Goal: Task Accomplishment & Management: Use online tool/utility

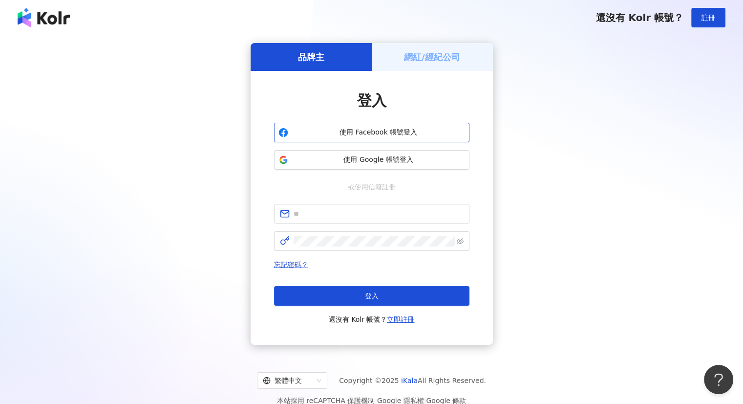
click at [377, 133] on span "使用 Facebook 帳號登入" at bounding box center [378, 133] width 173 height 10
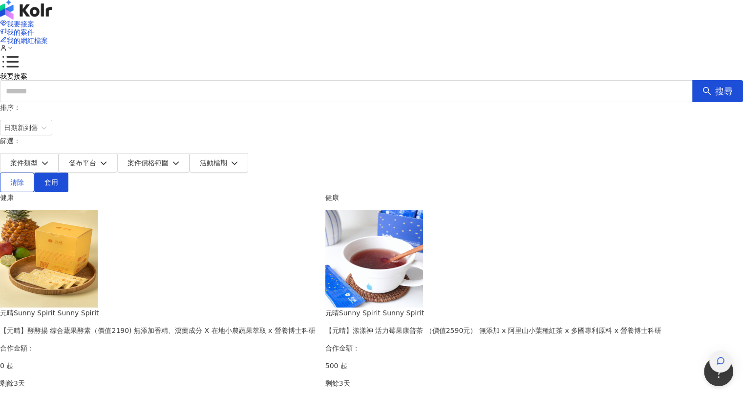
click at [719, 357] on span "button" at bounding box center [721, 362] width 9 height 10
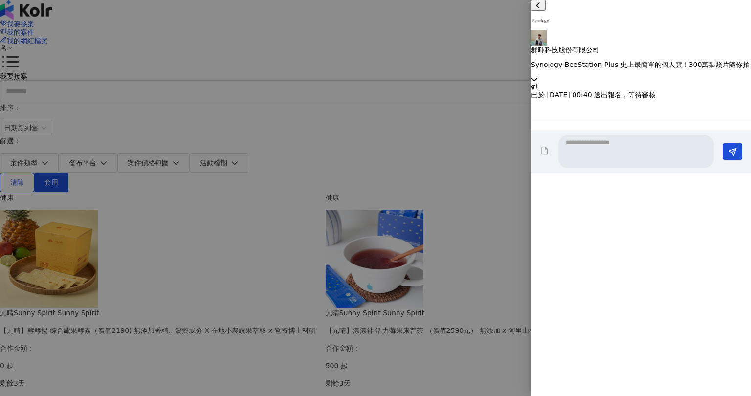
click at [663, 46] on p "群暉科技股份有限公司" at bounding box center [641, 50] width 220 height 8
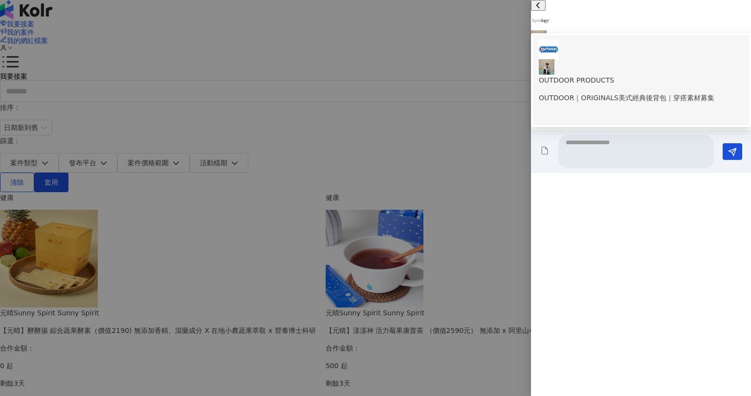
click at [654, 92] on p "OUTDOOR｜ORIGINALS美式經典後背包｜穿搭素材募集" at bounding box center [641, 97] width 204 height 11
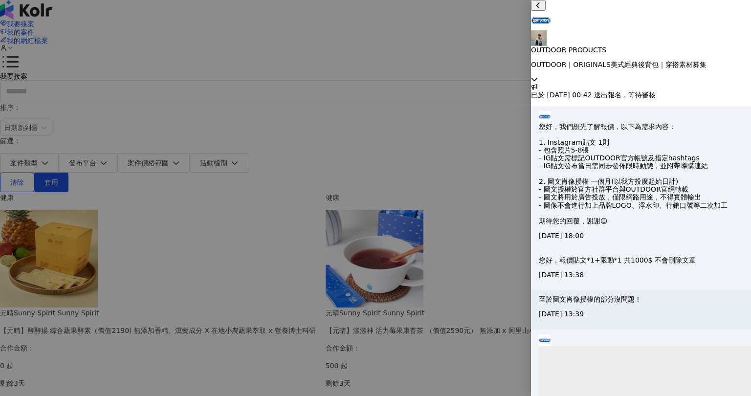
scroll to position [232, 0]
drag, startPoint x: 668, startPoint y: 197, endPoint x: 640, endPoint y: 244, distance: 54.4
click at [640, 225] on p "您好，我們想先了解報價，以下為需求內容： 1. Instagram貼文 1則 - 包含照片5-8張 - IG貼文需標記OUTDOOR官方帳號及指定hashta…" at bounding box center [633, 174] width 189 height 102
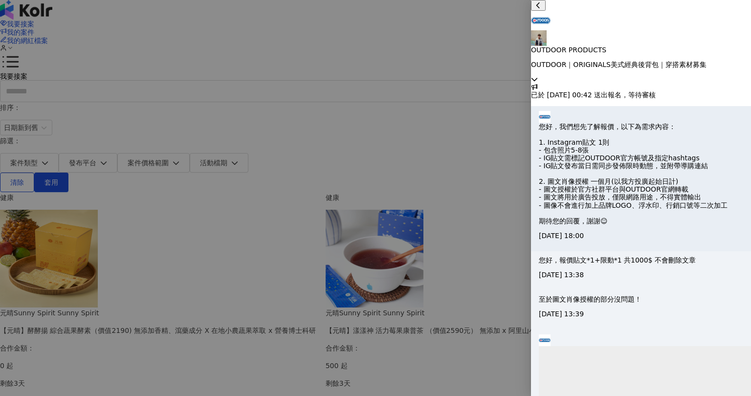
scroll to position [232, 0]
drag, startPoint x: 621, startPoint y: 300, endPoint x: 686, endPoint y: 300, distance: 65.0
copy p "[DOMAIN_NAME][EMAIL_ADDRESS][DOMAIN_NAME]"
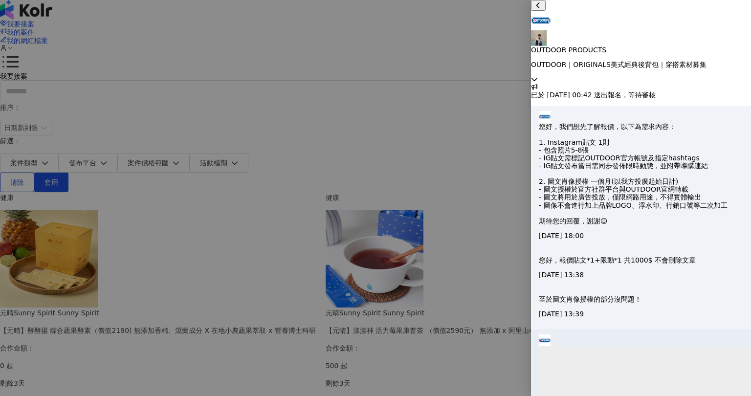
scroll to position [0, 0]
click at [604, 61] on p "OUTDOOR｜ORIGINALS美式經典後背包｜穿搭素材募集" at bounding box center [641, 65] width 220 height 8
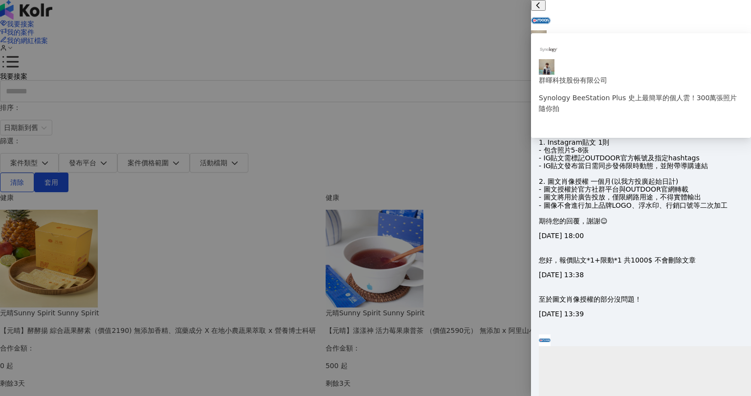
drag, startPoint x: 621, startPoint y: 24, endPoint x: 706, endPoint y: 18, distance: 85.2
click at [706, 61] on p "OUTDOOR｜ORIGINALS美式經典後背包｜穿搭素材募集" at bounding box center [641, 65] width 220 height 8
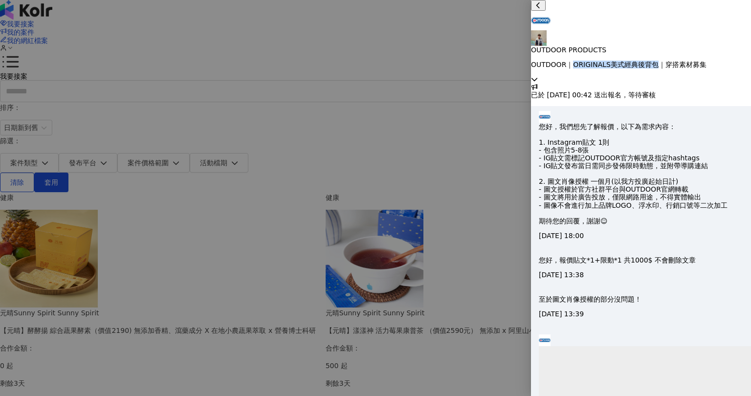
copy p "ORIGINALS美式經典後背包"
click at [673, 46] on p "OUTDOOR PRODUCTS" at bounding box center [641, 50] width 220 height 8
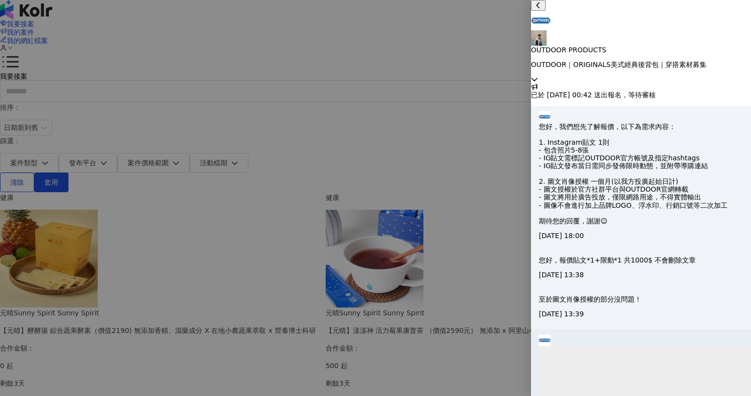
scroll to position [232, 0]
drag, startPoint x: 623, startPoint y: 301, endPoint x: 686, endPoint y: 298, distance: 63.6
copy p "[DOMAIN_NAME][EMAIL_ADDRESS][DOMAIN_NAME]"
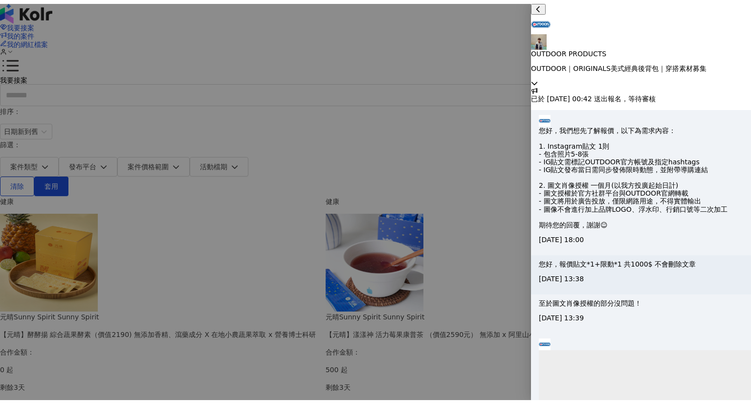
scroll to position [0, 0]
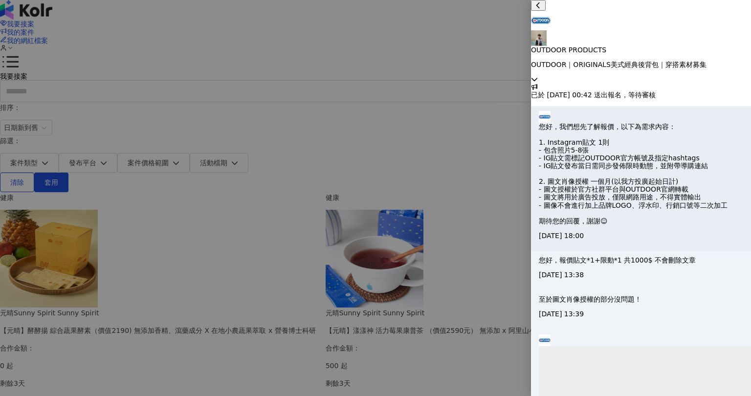
click at [547, 111] on img at bounding box center [545, 117] width 12 height 12
click at [616, 61] on p "OUTDOOR｜ORIGINALS美式經典後背包｜穿搭素材募集" at bounding box center [641, 65] width 220 height 8
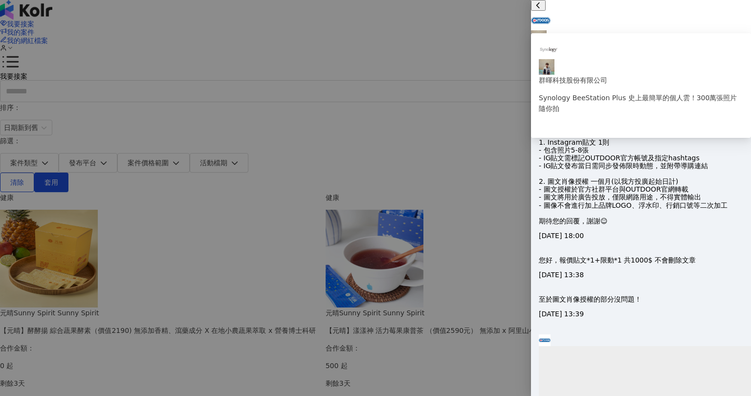
click at [646, 61] on p "OUTDOOR｜ORIGINALS美式經典後背包｜穿搭素材募集" at bounding box center [641, 65] width 220 height 8
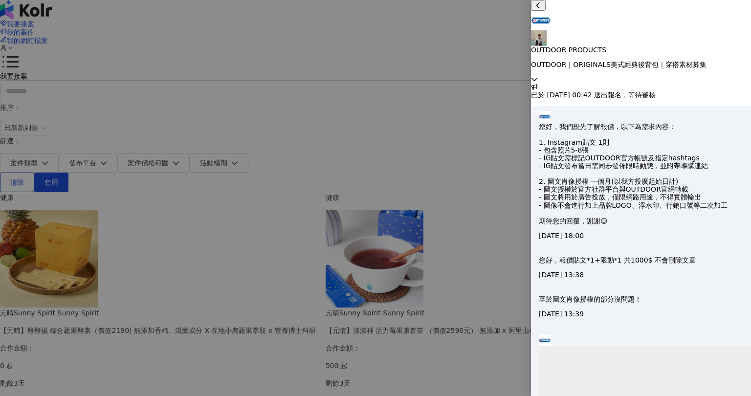
click at [381, 49] on div at bounding box center [375, 198] width 751 height 396
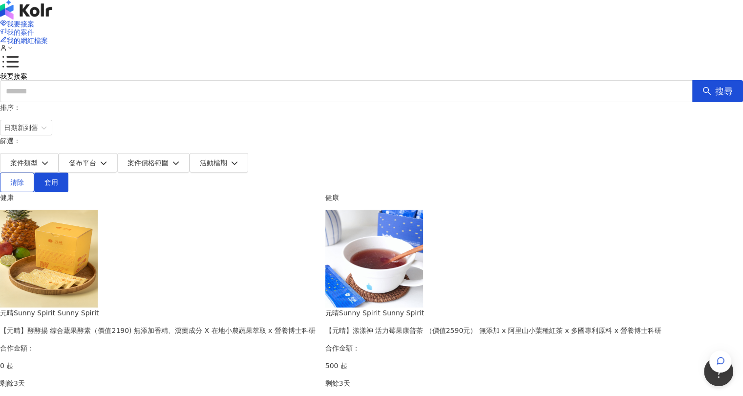
click at [34, 28] on span "我的案件" at bounding box center [20, 32] width 27 height 8
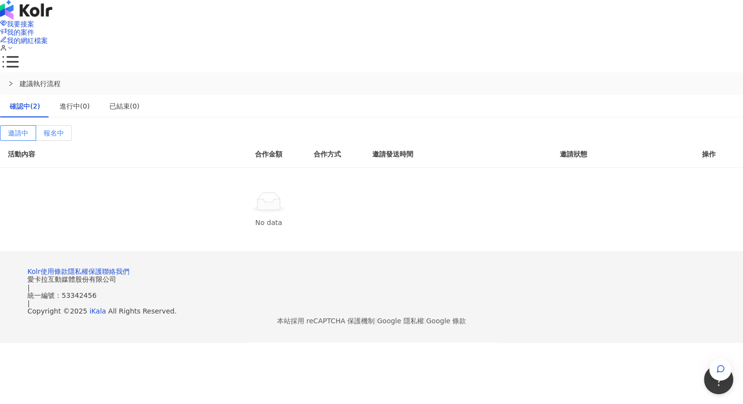
click at [64, 129] on span "報名中" at bounding box center [54, 133] width 21 height 8
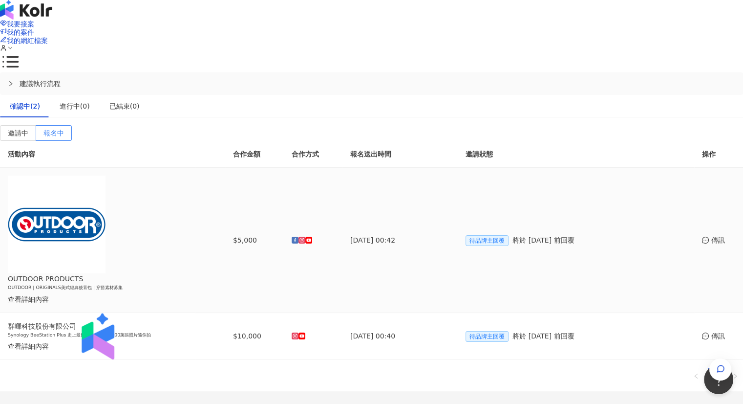
click at [188, 294] on div "查看詳細內容" at bounding box center [98, 299] width 180 height 11
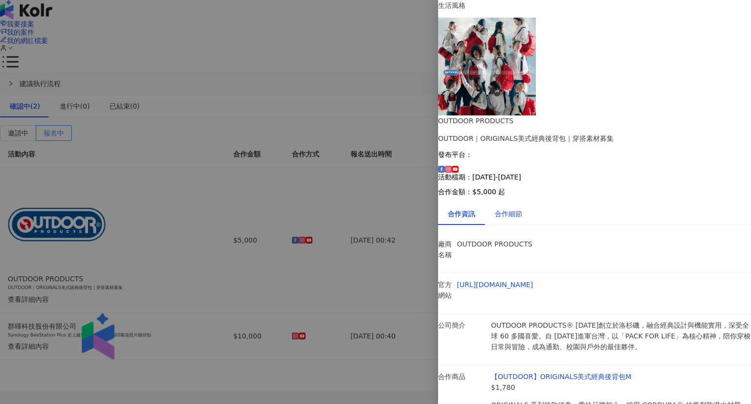
click at [522, 208] on div "合作細節" at bounding box center [508, 213] width 27 height 11
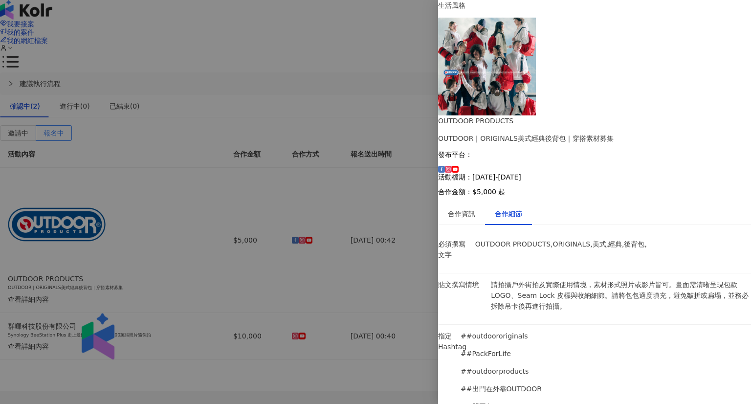
scroll to position [178, 0]
drag, startPoint x: 540, startPoint y: 169, endPoint x: 584, endPoint y: 169, distance: 44.0
drag, startPoint x: 513, startPoint y: 167, endPoint x: 616, endPoint y: 168, distance: 103.1
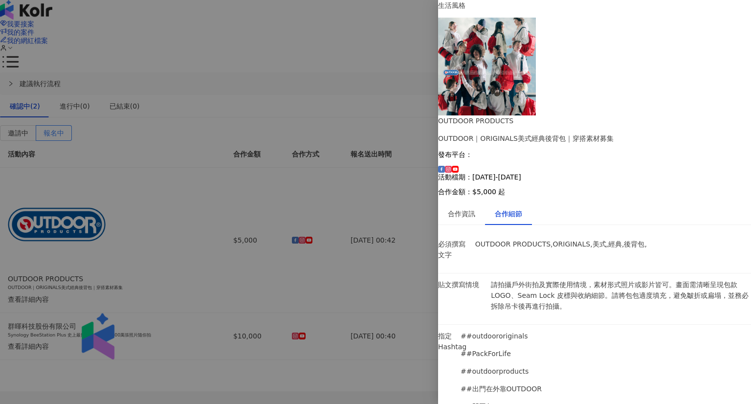
drag, startPoint x: 541, startPoint y: 218, endPoint x: 602, endPoint y: 217, distance: 61.6
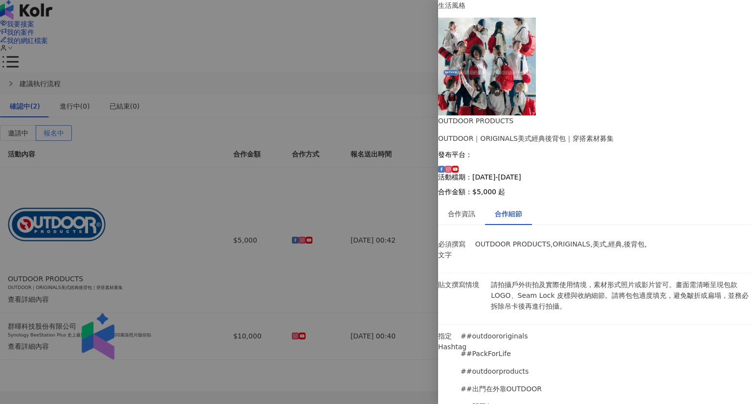
drag, startPoint x: 655, startPoint y: 270, endPoint x: 598, endPoint y: 276, distance: 57.5
drag, startPoint x: 605, startPoint y: 251, endPoint x: 538, endPoint y: 254, distance: 67.0
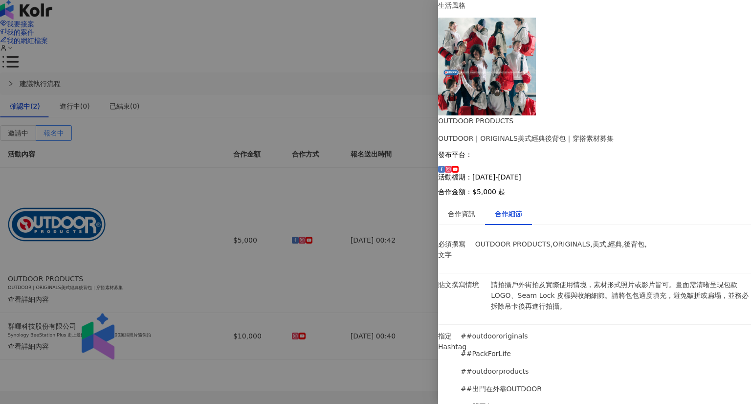
drag, startPoint x: 499, startPoint y: 185, endPoint x: 629, endPoint y: 186, distance: 130.5
drag, startPoint x: 523, startPoint y: 231, endPoint x: 561, endPoint y: 229, distance: 37.7
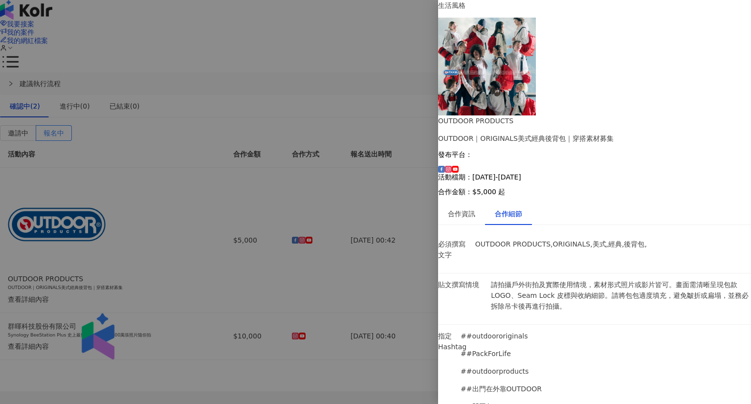
drag, startPoint x: 532, startPoint y: 230, endPoint x: 621, endPoint y: 227, distance: 89.0
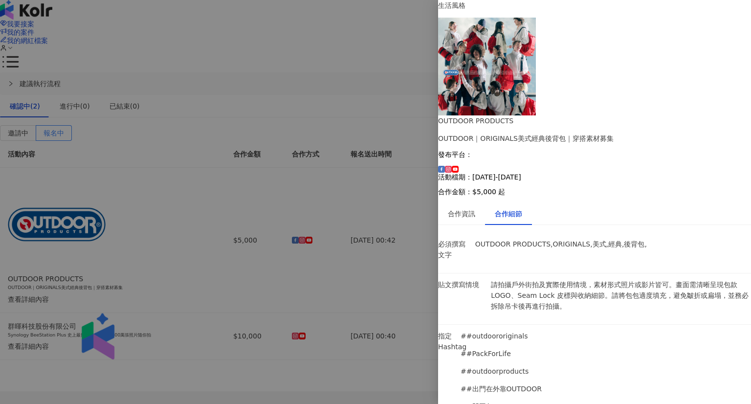
click at [395, 189] on div at bounding box center [375, 202] width 751 height 404
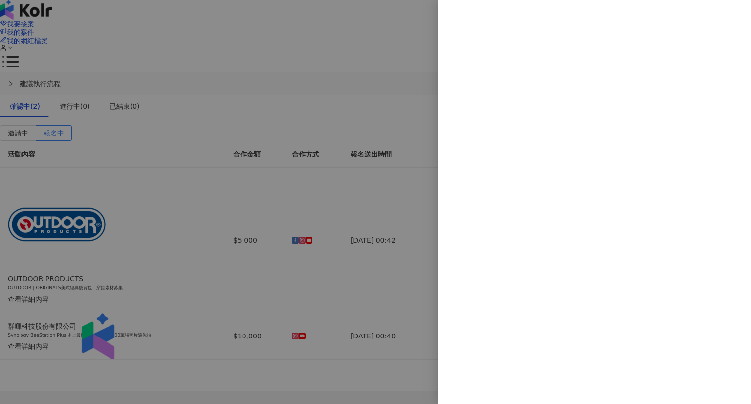
scroll to position [0, 0]
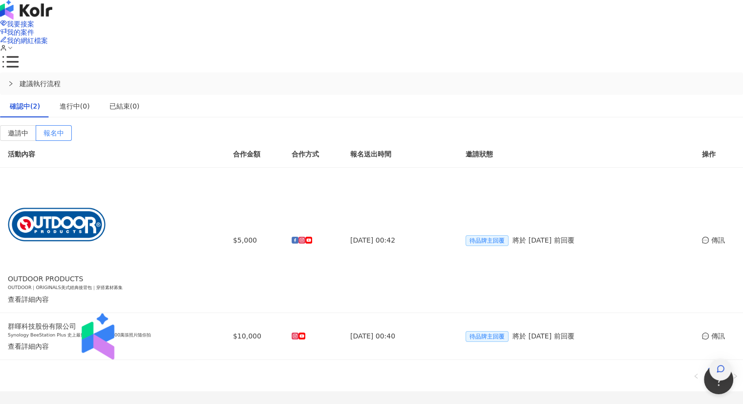
click at [718, 364] on icon "button" at bounding box center [721, 368] width 9 height 9
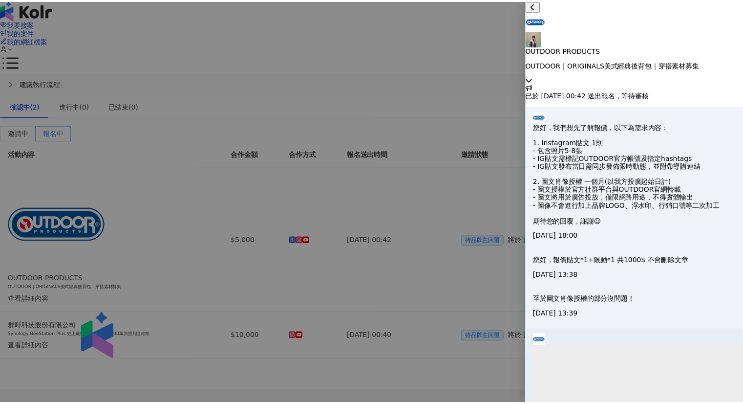
scroll to position [224, 0]
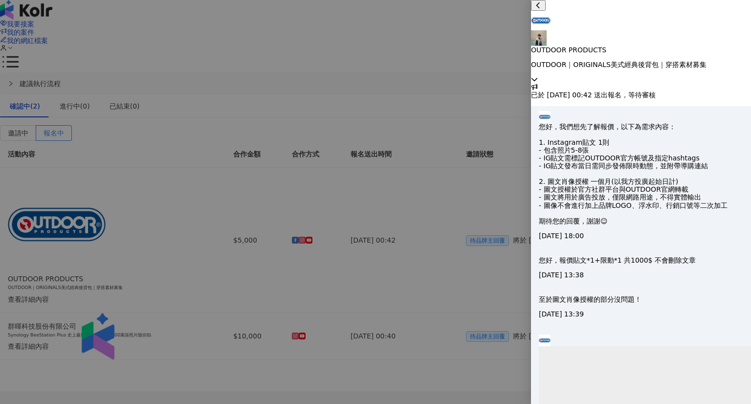
click at [453, 98] on div at bounding box center [375, 202] width 751 height 404
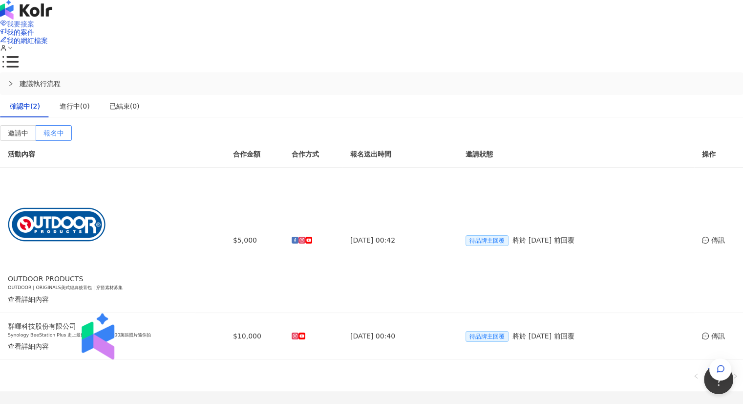
click at [34, 22] on span "我要接案" at bounding box center [20, 24] width 27 height 8
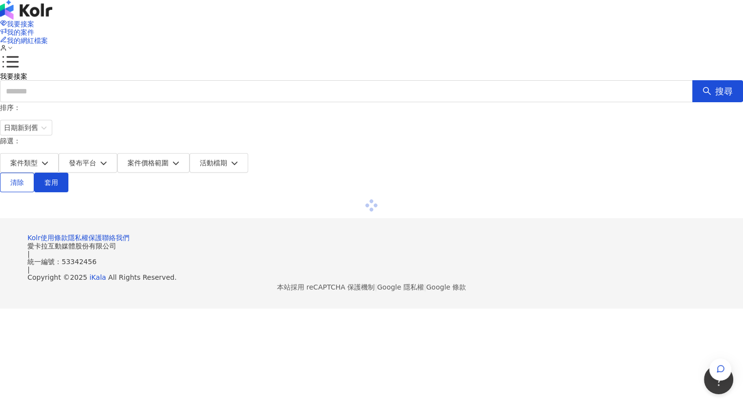
click at [194, 135] on div "篩選： 案件類型 發布平台 案件價格範圍 活動檔期" at bounding box center [371, 153] width 743 height 37
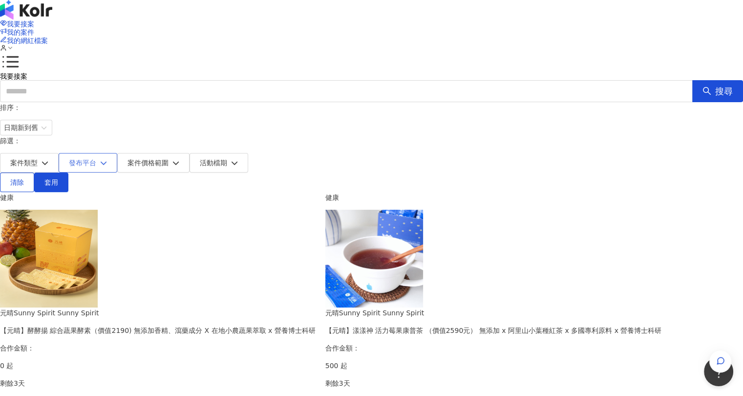
click at [117, 153] on button "發布平台" at bounding box center [88, 163] width 59 height 20
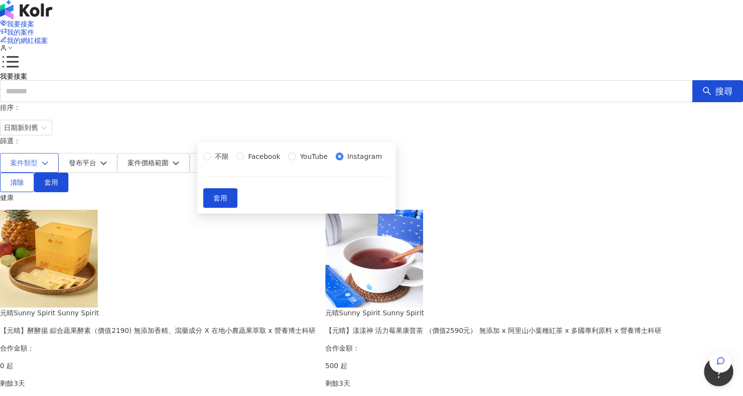
click at [48, 162] on icon "button" at bounding box center [45, 163] width 6 height 3
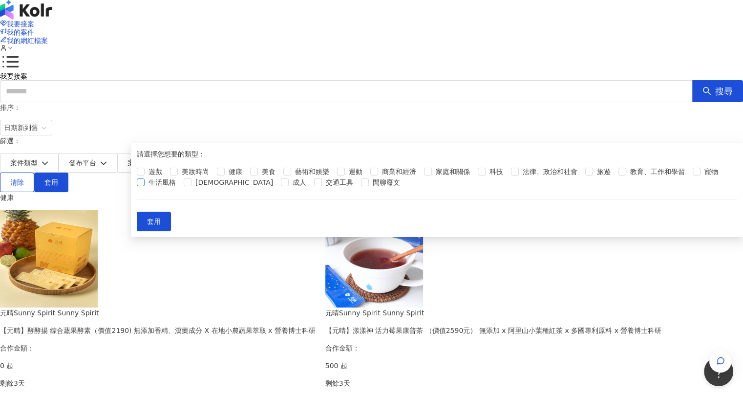
click at [145, 186] on span at bounding box center [141, 182] width 8 height 8
click at [586, 175] on span at bounding box center [590, 172] width 8 height 8
click at [486, 177] on span "科技" at bounding box center [497, 171] width 22 height 11
click at [361, 188] on label "閒聊廢文" at bounding box center [382, 182] width 43 height 11
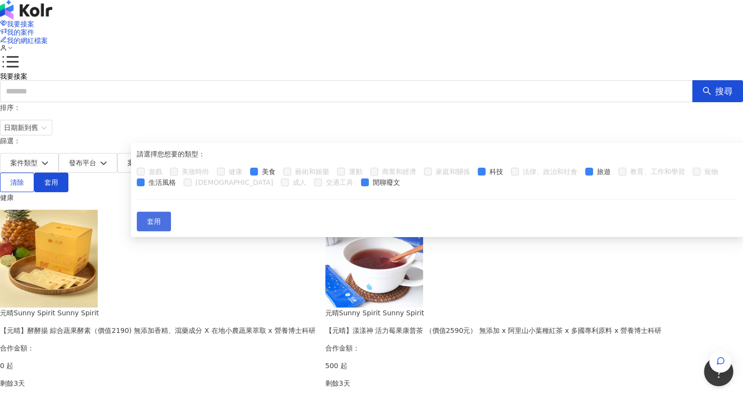
click at [161, 225] on span "套用" at bounding box center [154, 222] width 14 height 8
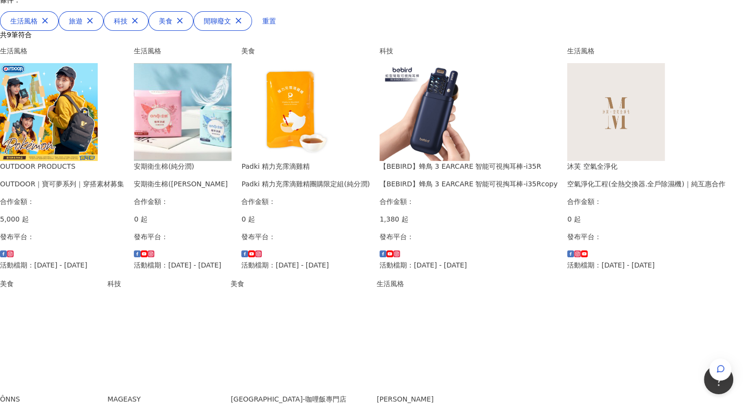
scroll to position [147, 0]
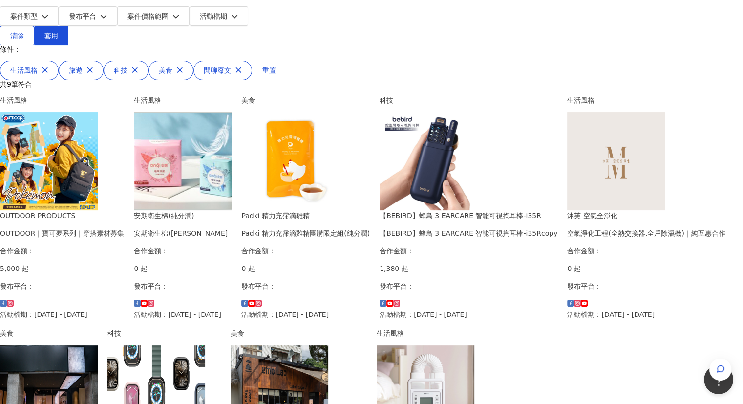
click at [98, 149] on img at bounding box center [49, 161] width 98 height 98
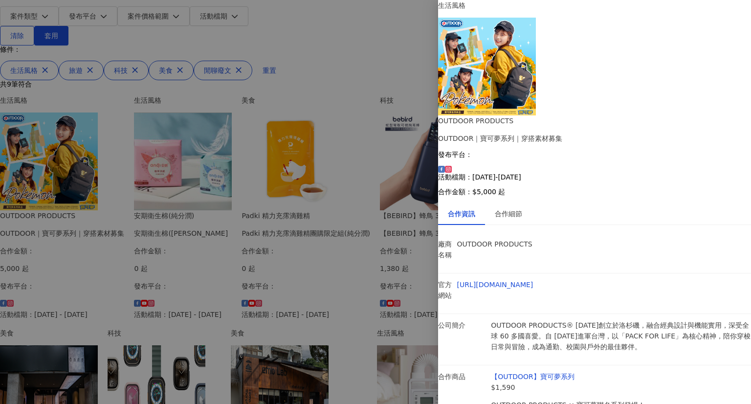
click at [385, 171] on div at bounding box center [375, 202] width 751 height 404
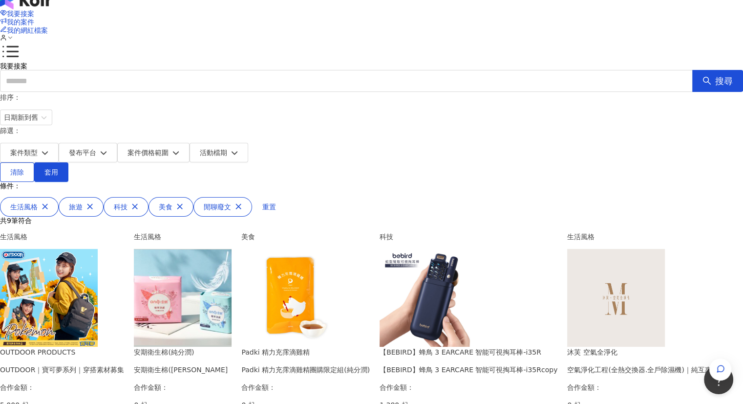
scroll to position [0, 0]
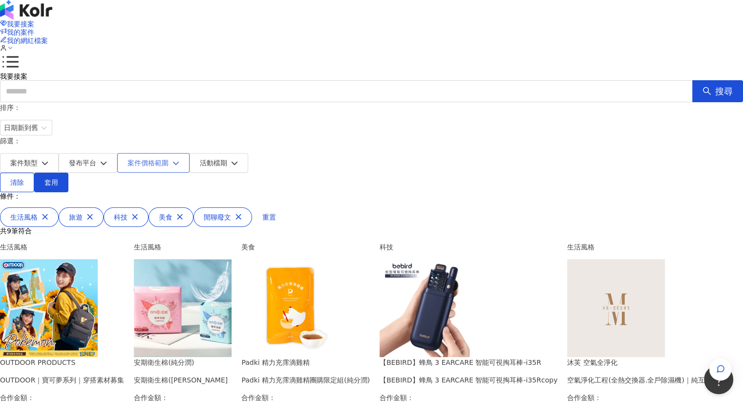
click at [190, 153] on button "案件價格範圍" at bounding box center [153, 163] width 72 height 20
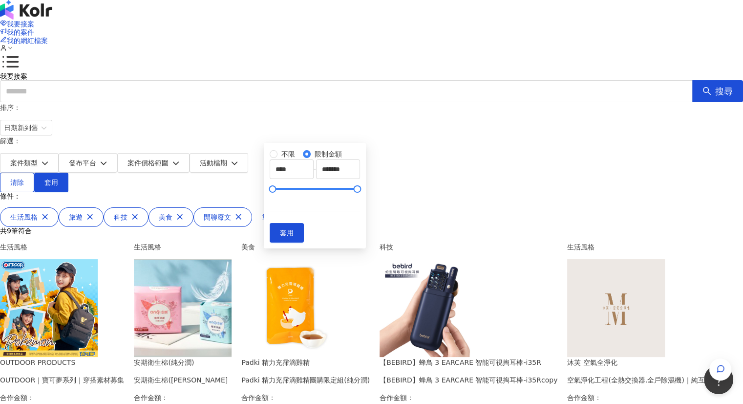
click at [51, 197] on div "我要接案 我的案件 我的網紅檔案 我要接案 搜尋 排序： 日期新到舊 篩選： 案件類型 發布平台 案件價格範圍 活動檔期 不限 限制金額 **** - ***…" at bounding box center [371, 412] width 743 height 824
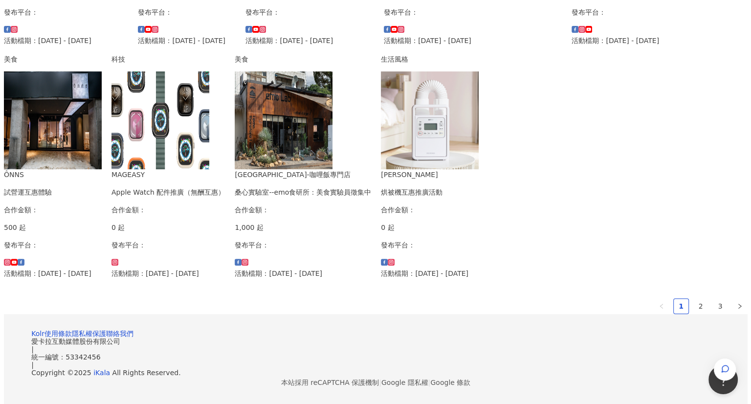
scroll to position [342, 0]
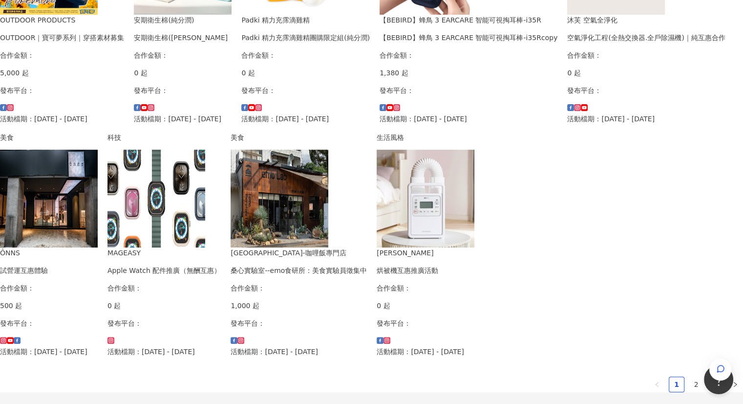
click at [98, 224] on img at bounding box center [49, 199] width 98 height 98
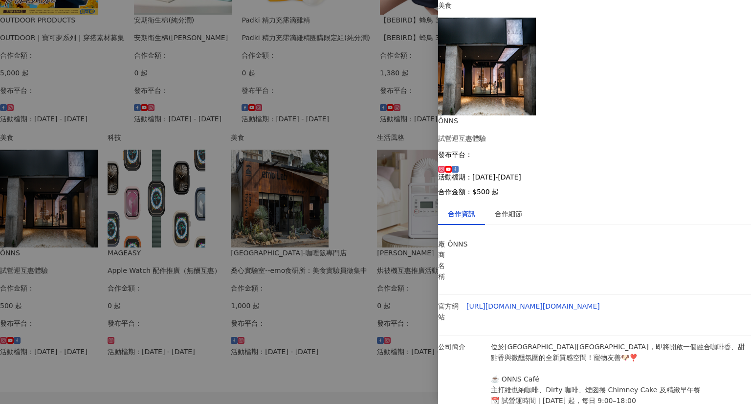
scroll to position [46, 0]
click at [284, 249] on div at bounding box center [375, 202] width 751 height 404
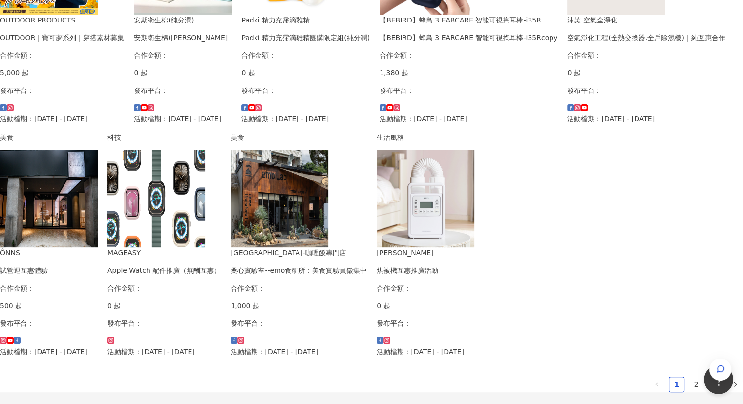
click at [98, 188] on img at bounding box center [49, 199] width 98 height 98
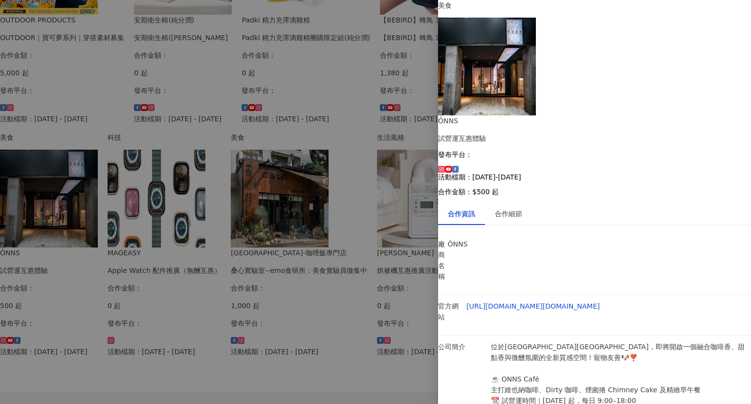
scroll to position [46, 0]
click at [508, 208] on div "合作細節" at bounding box center [508, 213] width 27 height 11
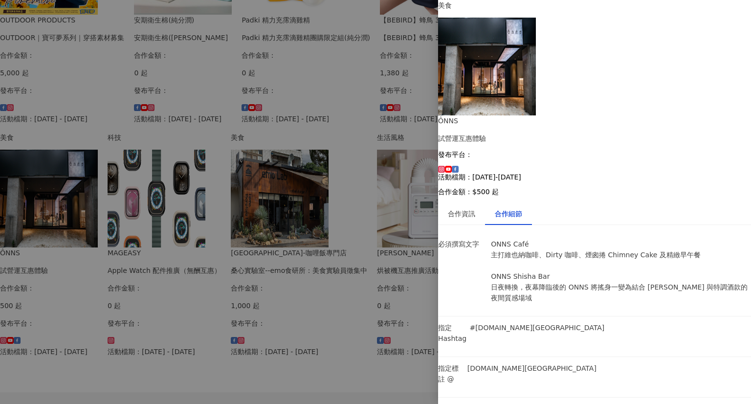
scroll to position [29, 0]
click at [465, 208] on div "合作資訊" at bounding box center [461, 213] width 27 height 11
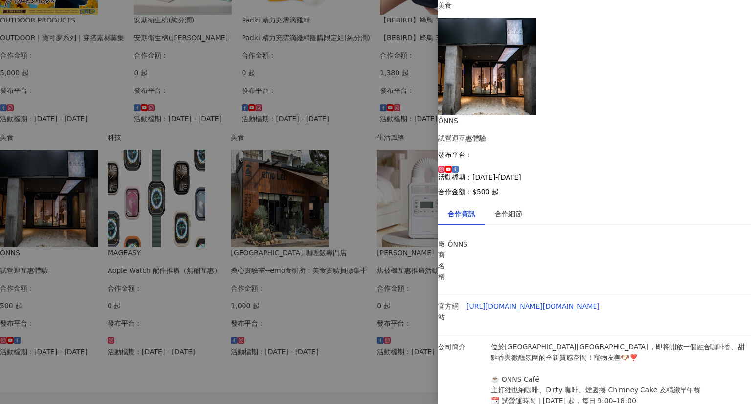
scroll to position [46, 0]
click at [364, 266] on div at bounding box center [375, 202] width 751 height 404
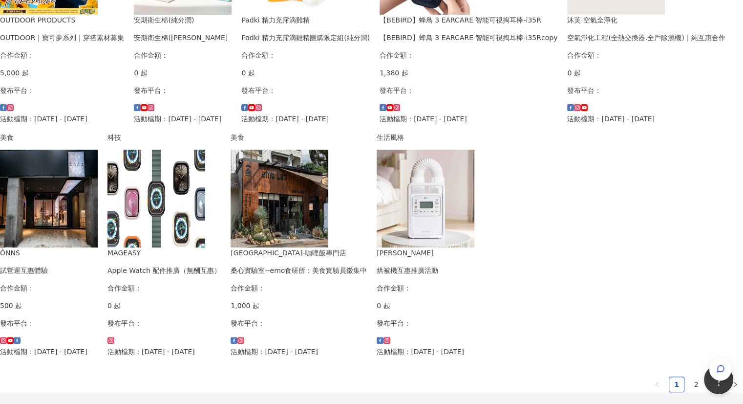
click at [567, 124] on div "沐芙 空氣全淨化 空氣淨化工程(全熱交換器.全戶除濕機)｜純互惠合作 合作金額： 0 起 發布平台： 活動檔期：[DATE] - [DATE]" at bounding box center [646, 69] width 158 height 109
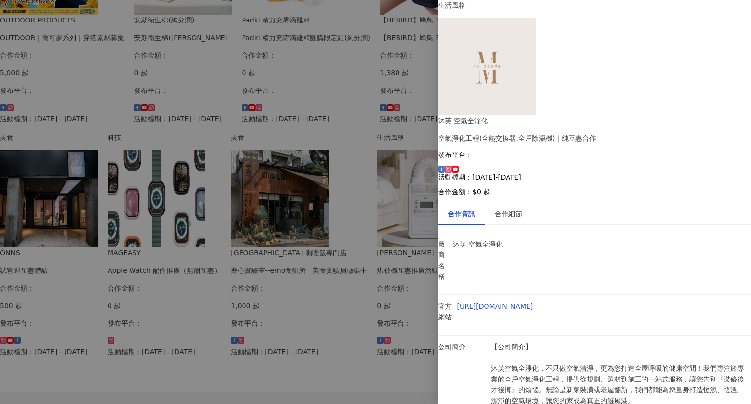
scroll to position [37, 0]
click at [520, 202] on div "合作細節" at bounding box center [508, 213] width 47 height 22
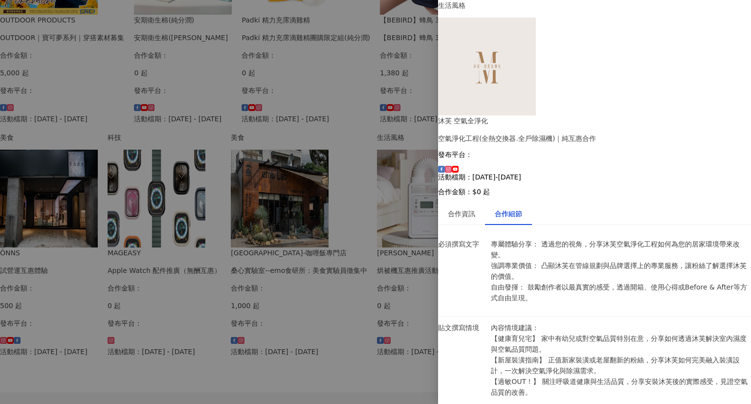
scroll to position [105, 0]
click at [363, 218] on div at bounding box center [375, 202] width 751 height 404
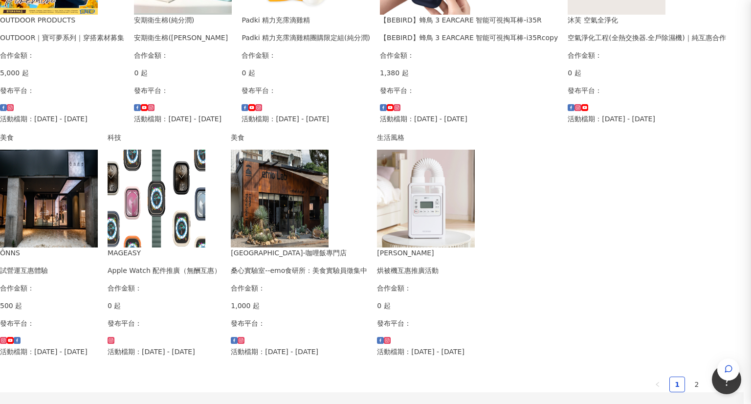
scroll to position [0, 0]
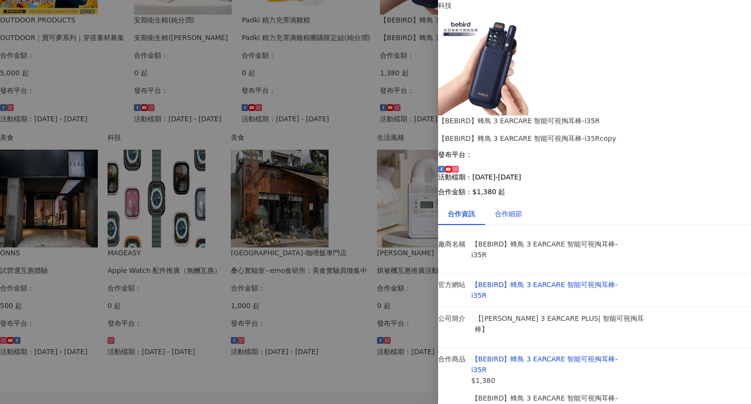
click at [514, 208] on div "合作細節" at bounding box center [508, 213] width 27 height 11
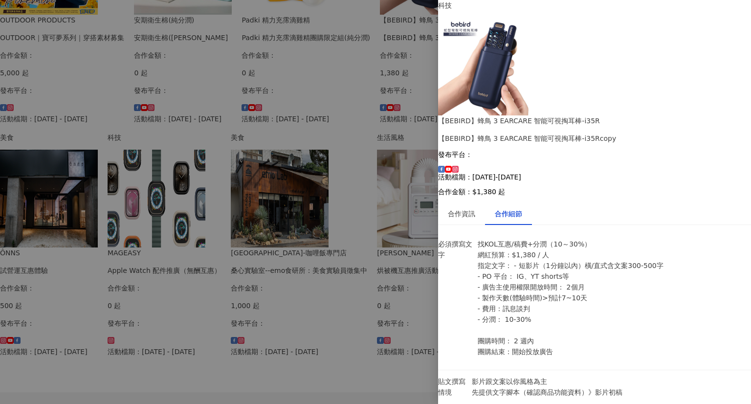
click at [371, 174] on div at bounding box center [375, 202] width 751 height 404
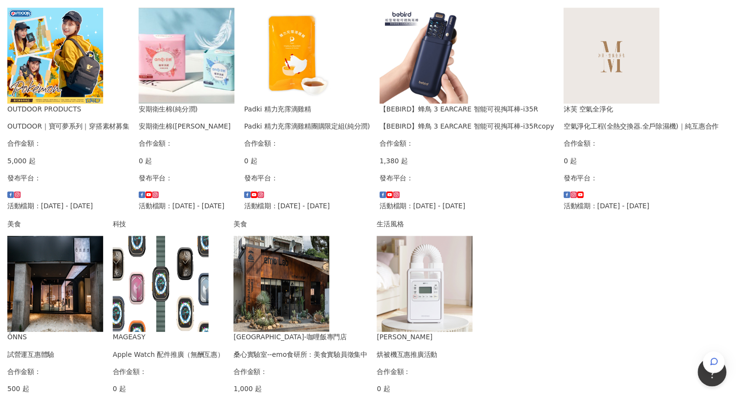
scroll to position [98, 0]
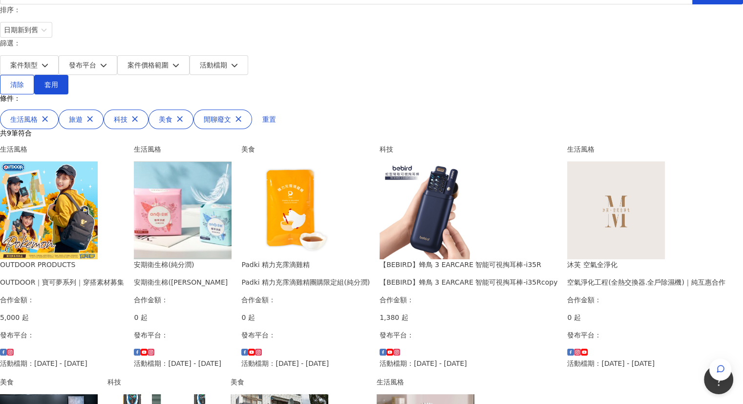
click at [380, 259] on img at bounding box center [429, 210] width 98 height 98
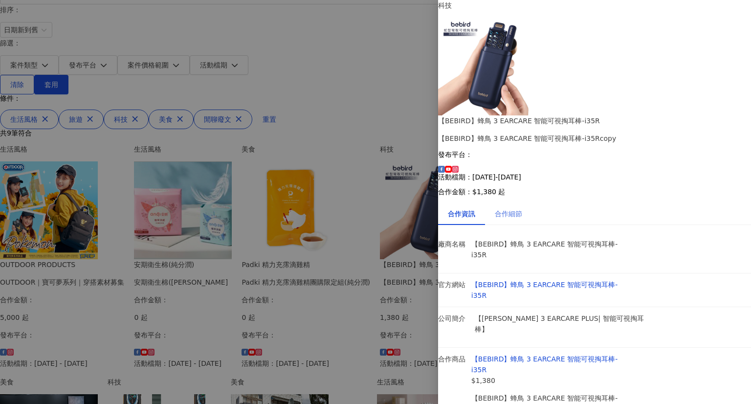
click at [532, 202] on div "合作細節" at bounding box center [508, 213] width 47 height 22
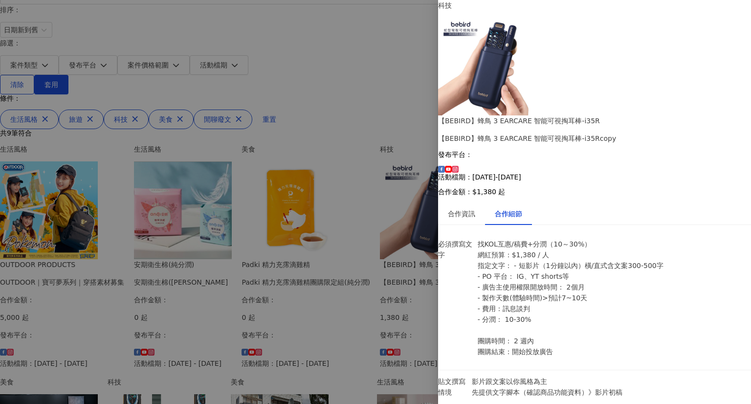
drag, startPoint x: 349, startPoint y: 196, endPoint x: 63, endPoint y: 181, distance: 287.3
click at [63, 181] on div at bounding box center [375, 202] width 751 height 404
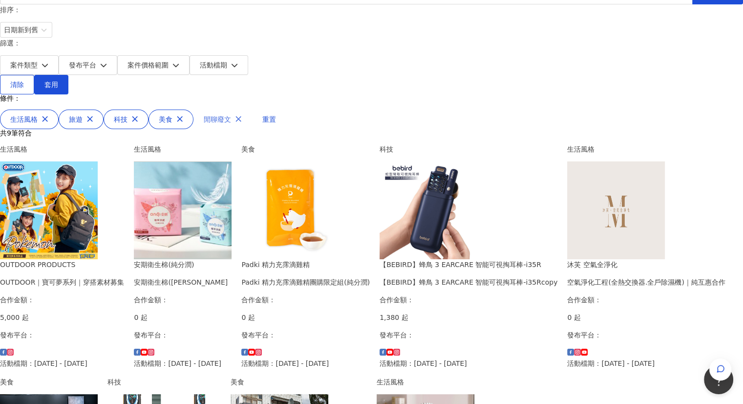
click at [242, 115] on icon "button" at bounding box center [238, 118] width 7 height 7
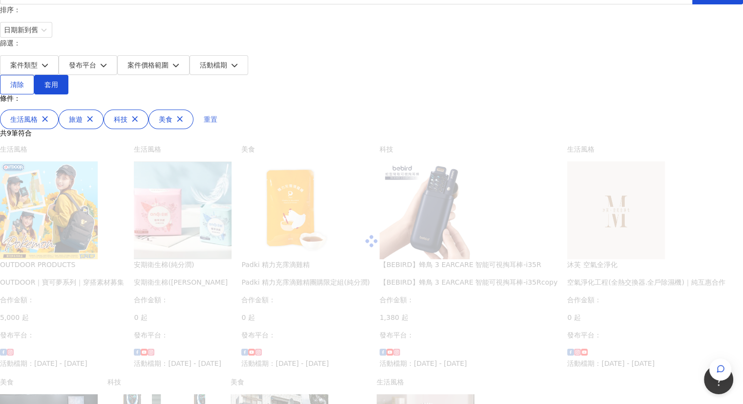
click at [218, 115] on span "重置" at bounding box center [211, 119] width 14 height 8
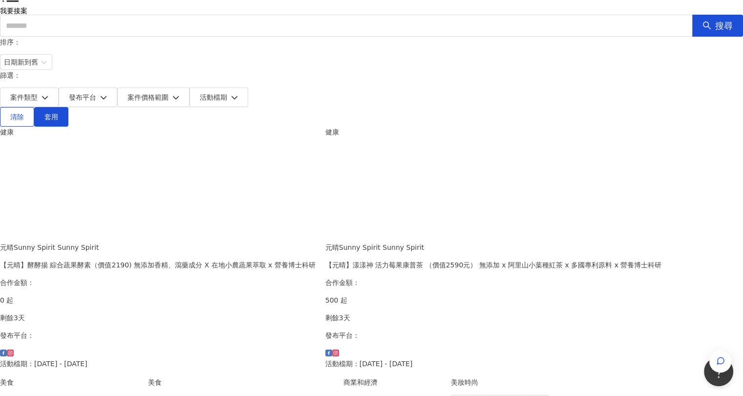
scroll to position [0, 0]
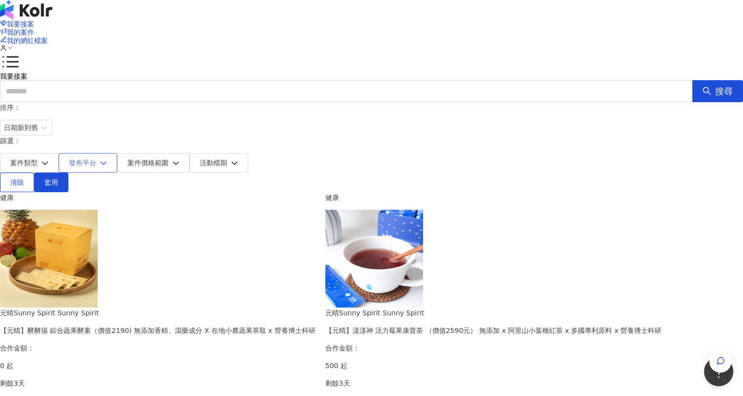
click at [117, 153] on button "發布平台" at bounding box center [88, 163] width 59 height 20
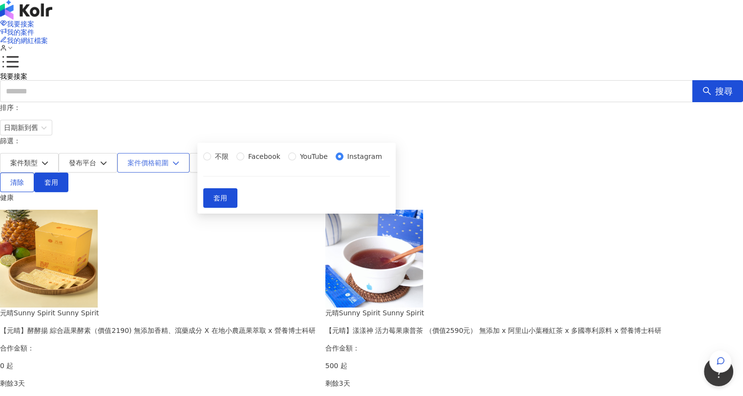
click at [190, 153] on button "案件價格範圍" at bounding box center [153, 163] width 72 height 20
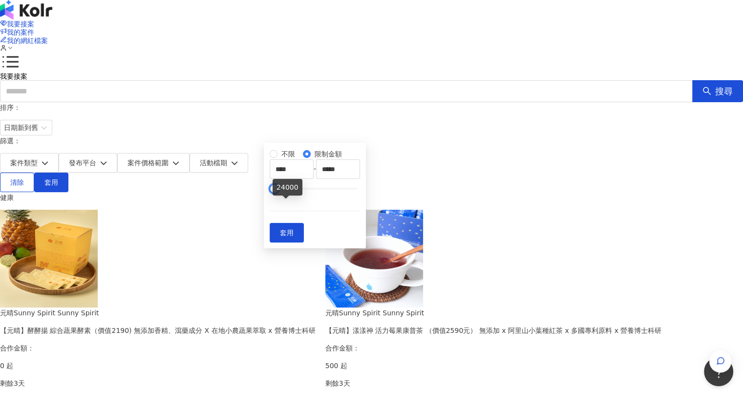
type input "****"
drag, startPoint x: 490, startPoint y: 201, endPoint x: 280, endPoint y: 215, distance: 210.1
click at [280, 192] on div "不限 限制金額 **** - ****" at bounding box center [315, 170] width 90 height 43
click at [294, 237] on span "套用" at bounding box center [287, 233] width 14 height 8
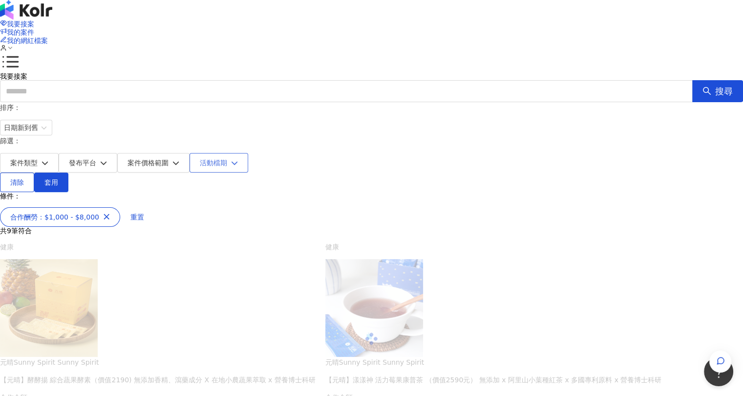
click at [227, 159] on span "活動檔期" at bounding box center [213, 163] width 27 height 8
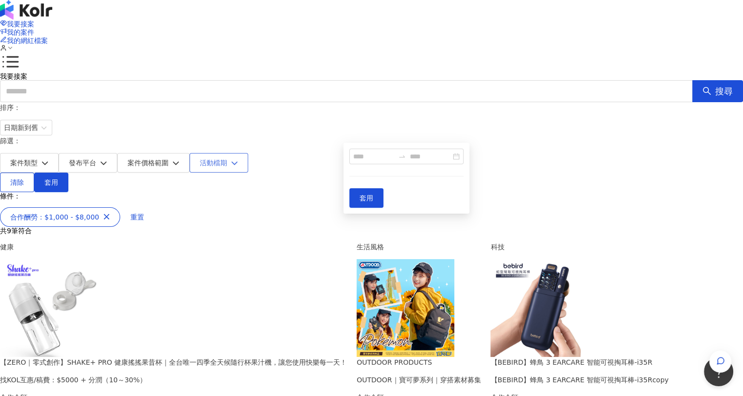
click at [227, 159] on span "活動檔期" at bounding box center [213, 163] width 27 height 8
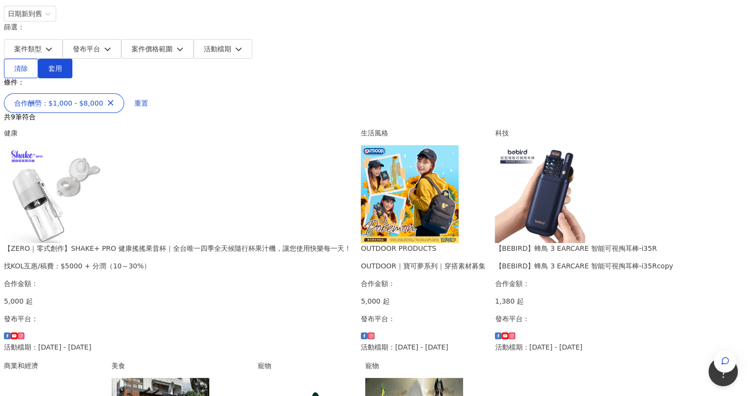
scroll to position [147, 0]
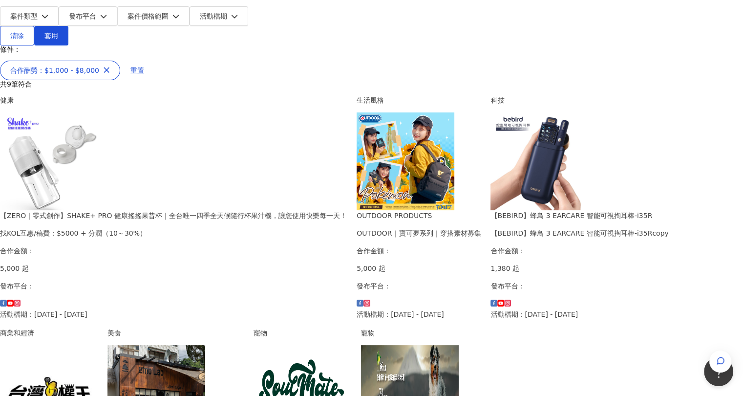
click at [98, 158] on img at bounding box center [49, 161] width 98 height 98
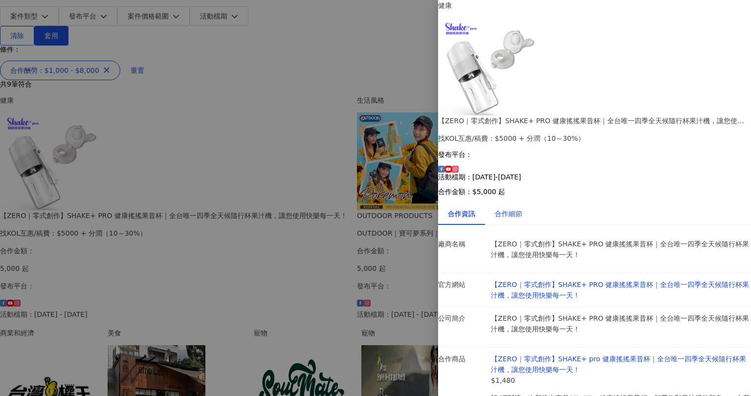
click at [512, 208] on div "合作細節" at bounding box center [508, 213] width 27 height 11
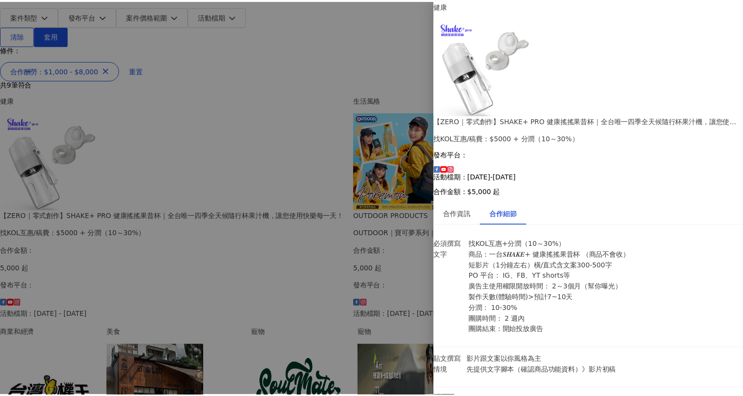
scroll to position [0, 0]
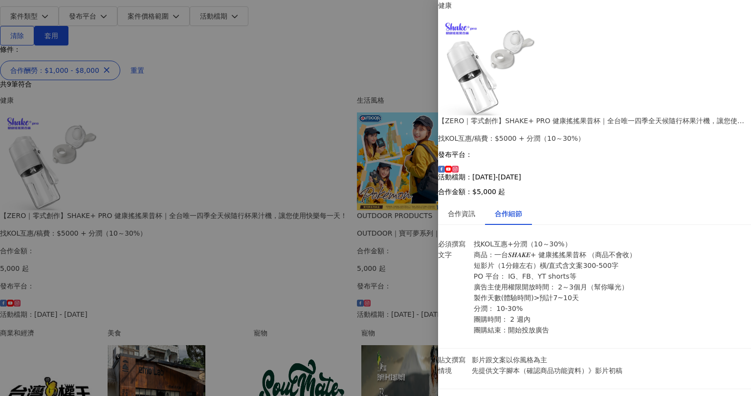
click at [357, 253] on div at bounding box center [375, 198] width 751 height 396
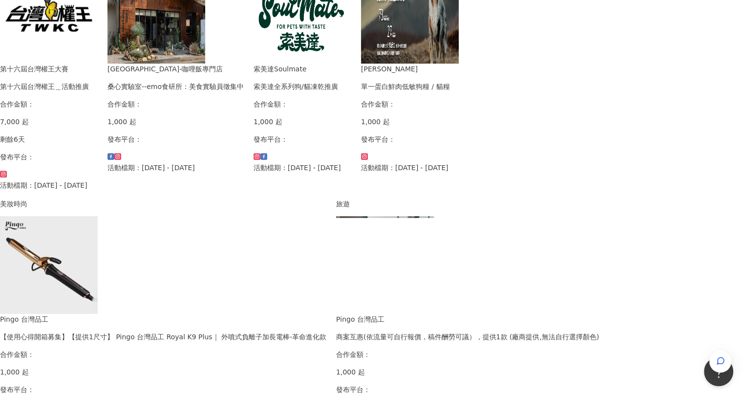
scroll to position [667, 0]
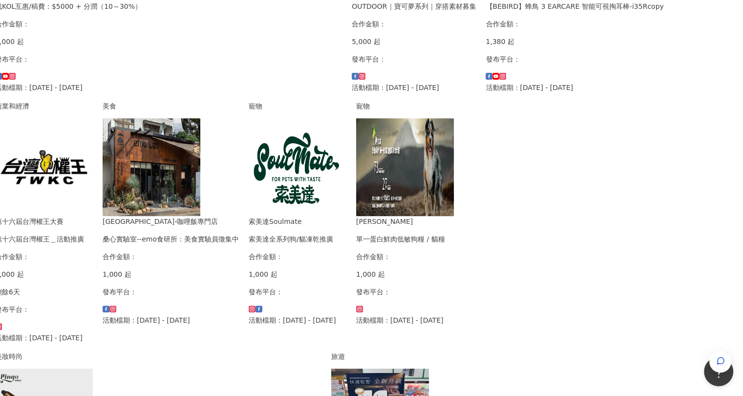
scroll to position [618, 60]
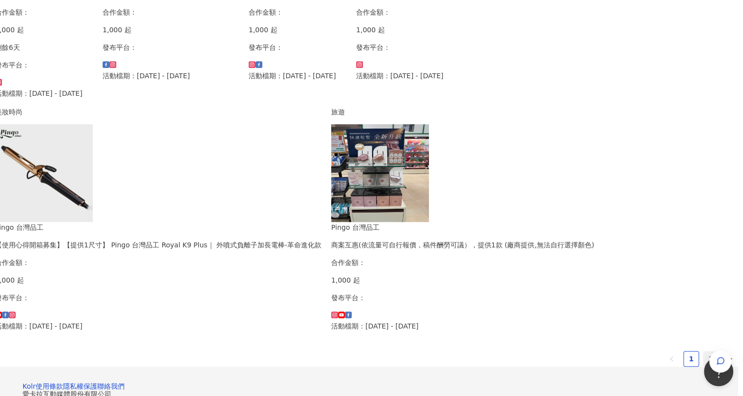
click at [704, 351] on link "2" at bounding box center [711, 358] width 15 height 15
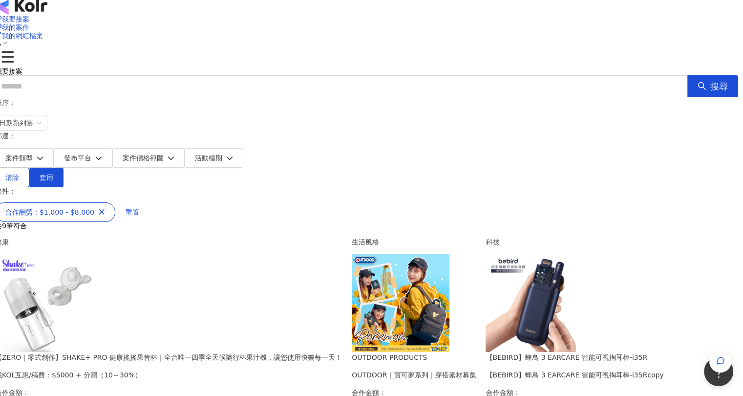
scroll to position [0, 60]
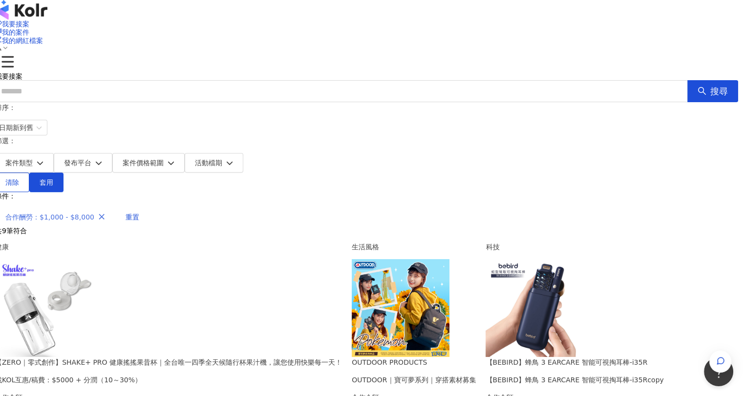
click at [105, 213] on icon "button" at bounding box center [101, 216] width 7 height 7
